Goal: Task Accomplishment & Management: Manage account settings

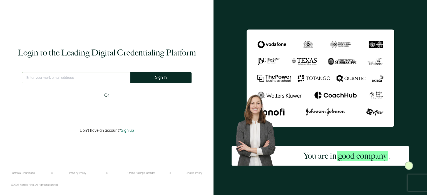
click at [86, 79] on input "text" at bounding box center [76, 77] width 108 height 11
type input "[EMAIL_ADDRESS][DOMAIN_NAME]"
click at [174, 80] on button "Sign In" at bounding box center [162, 77] width 61 height 11
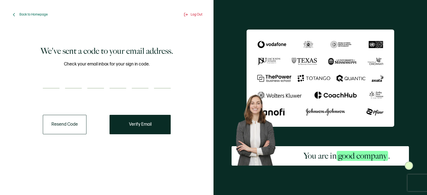
click at [53, 82] on input "number" at bounding box center [51, 82] width 17 height 11
type input "1"
type input "7"
type input "1"
type input "0"
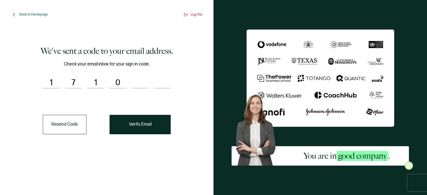
type input "8"
type input "7"
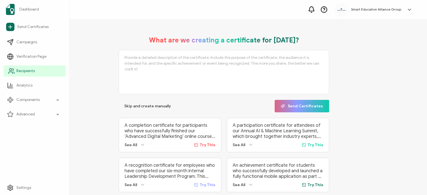
click at [29, 74] on link "Recipients" at bounding box center [35, 71] width 62 height 11
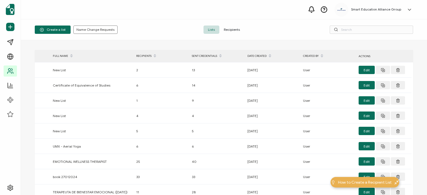
click at [226, 30] on span "Recipients" at bounding box center [231, 30] width 25 height 8
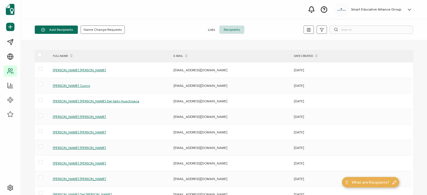
drag, startPoint x: 211, startPoint y: 30, endPoint x: 223, endPoint y: 30, distance: 11.9
click at [211, 30] on span "Lists" at bounding box center [211, 30] width 16 height 8
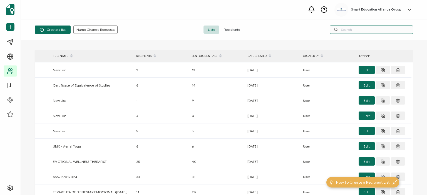
click at [340, 30] on input "text" at bounding box center [370, 30] width 83 height 8
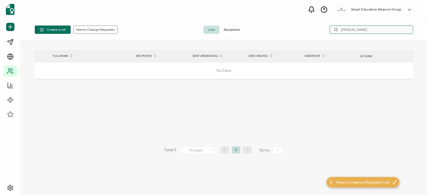
type input "[PERSON_NAME]"
click at [229, 27] on span "Recipients" at bounding box center [231, 30] width 25 height 8
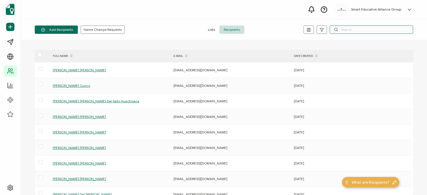
click at [350, 29] on input "text" at bounding box center [370, 30] width 83 height 8
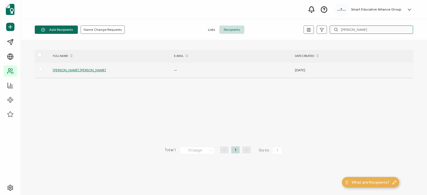
type input "[PERSON_NAME]"
click at [88, 71] on span "[PERSON_NAME] [PERSON_NAME]​" at bounding box center [79, 70] width 53 height 4
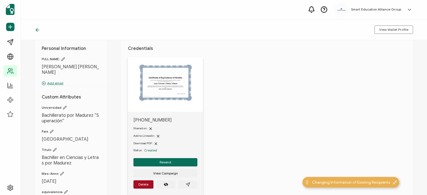
scroll to position [28, 0]
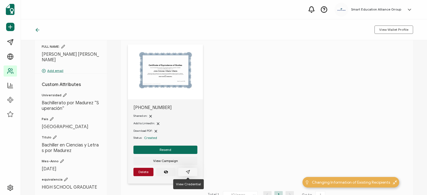
click at [184, 172] on button "button" at bounding box center [187, 172] width 19 height 8
click at [172, 150] on button "Resend" at bounding box center [165, 150] width 64 height 8
click at [53, 68] on p "Add email" at bounding box center [71, 70] width 58 height 5
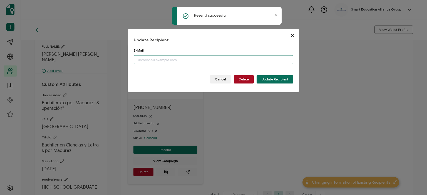
paste input "[EMAIL_ADDRESS][DOMAIN_NAME]"
type input "[EMAIL_ADDRESS][DOMAIN_NAME]"
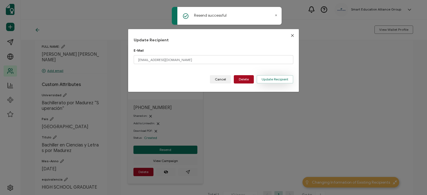
click at [281, 79] on span "Update Recipient" at bounding box center [274, 79] width 27 height 3
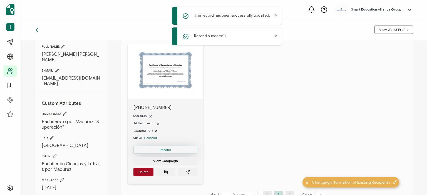
click at [164, 150] on span "Resend" at bounding box center [165, 149] width 12 height 3
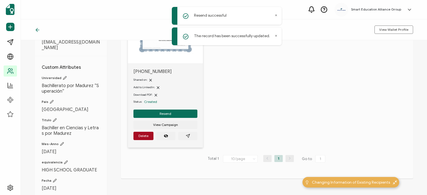
scroll to position [0, 0]
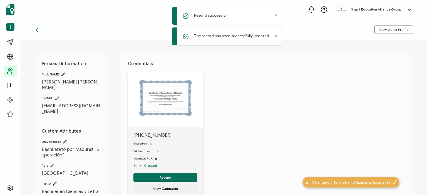
click at [277, 36] on icon at bounding box center [275, 35] width 3 height 3
click at [277, 15] on icon at bounding box center [275, 15] width 3 height 3
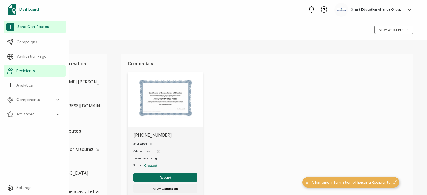
click at [21, 7] on span "Dashboard" at bounding box center [28, 10] width 19 height 6
